Goal: Find specific page/section

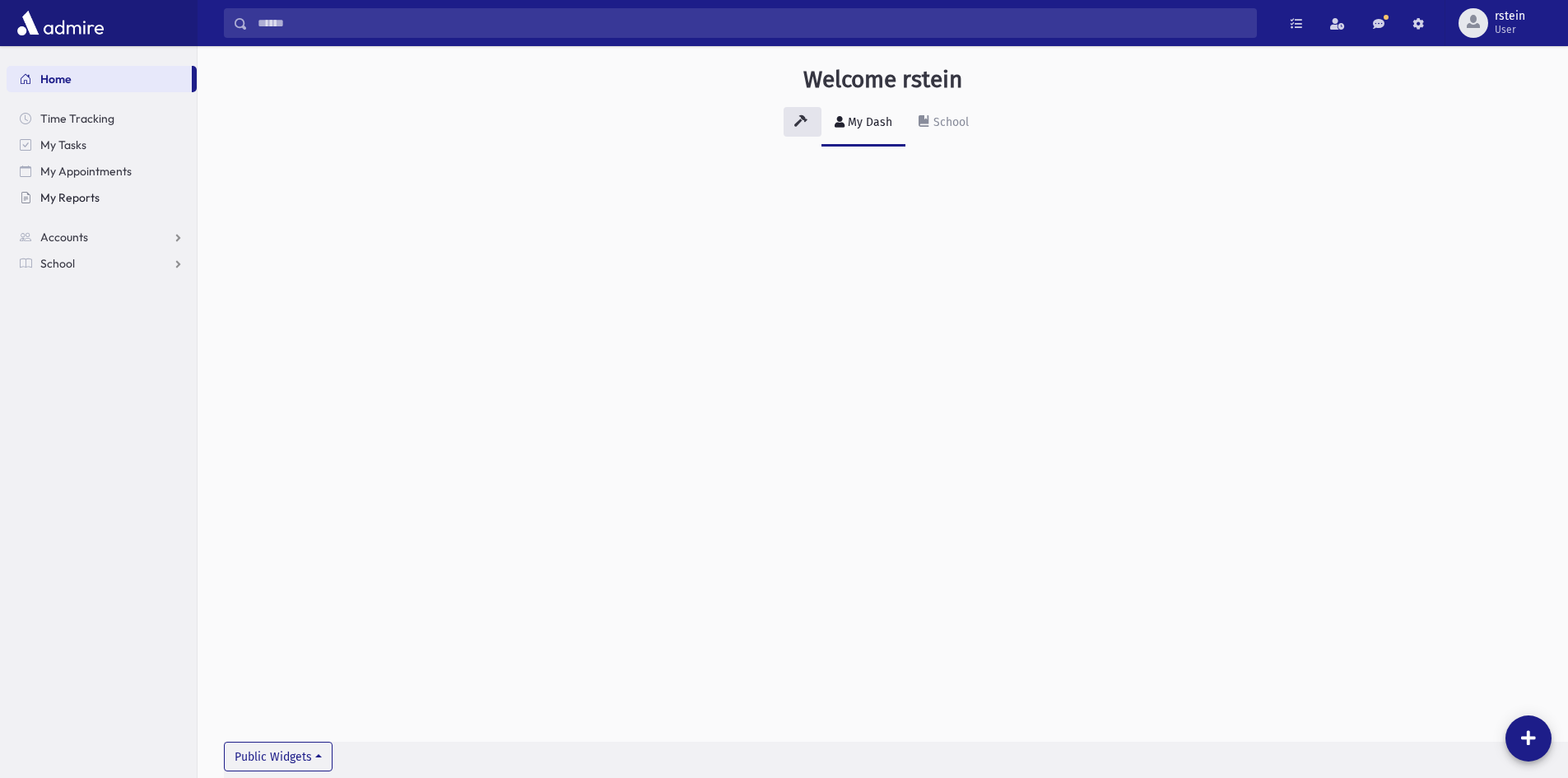
click at [60, 192] on span "My Reports" at bounding box center [70, 197] width 59 height 15
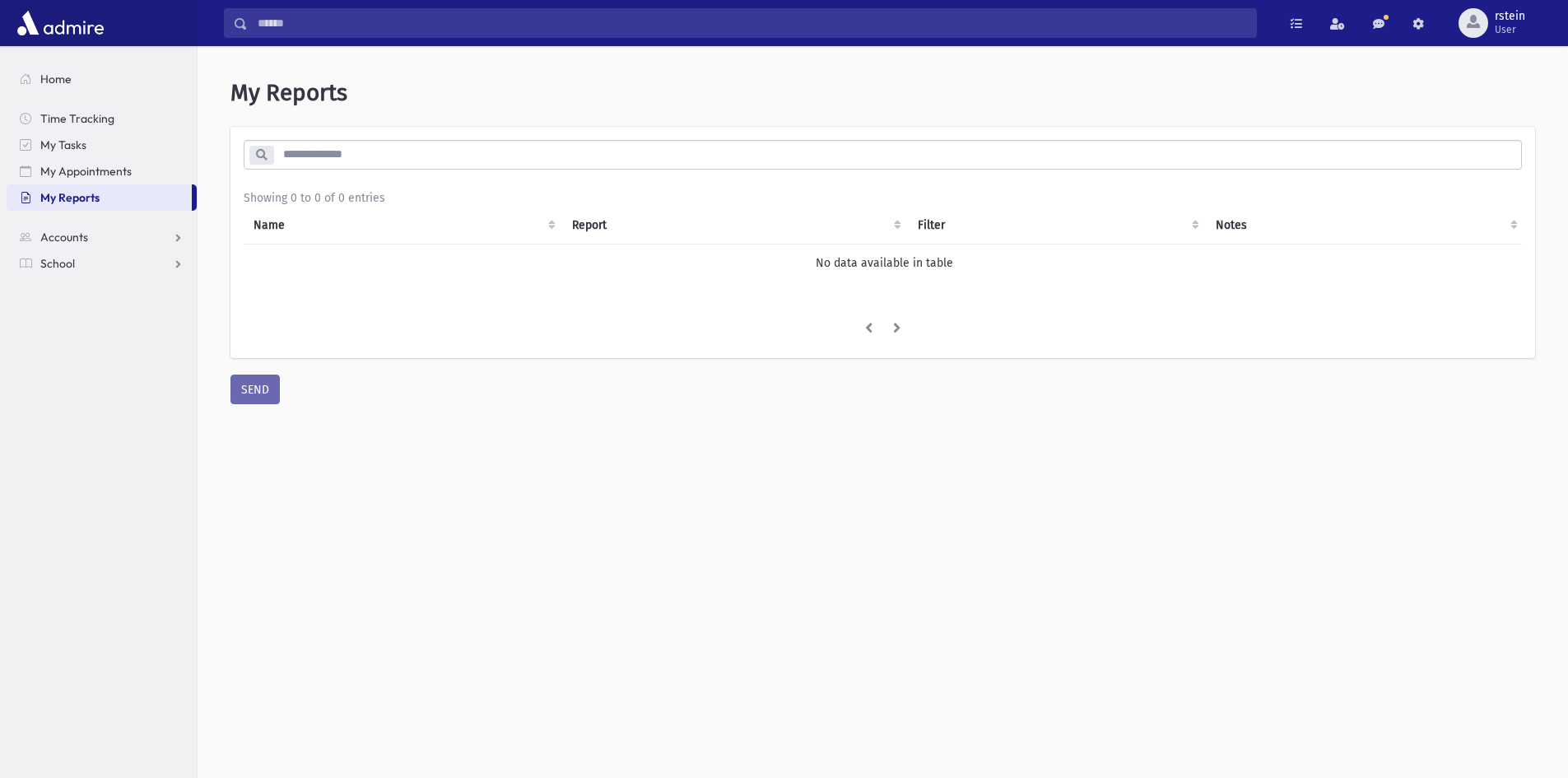
click at [312, 155] on input "search" at bounding box center [896, 155] width 1248 height 29
click at [106, 260] on link "School" at bounding box center [102, 263] width 190 height 27
click at [108, 290] on link "Students" at bounding box center [102, 290] width 190 height 27
